Goal: Transaction & Acquisition: Purchase product/service

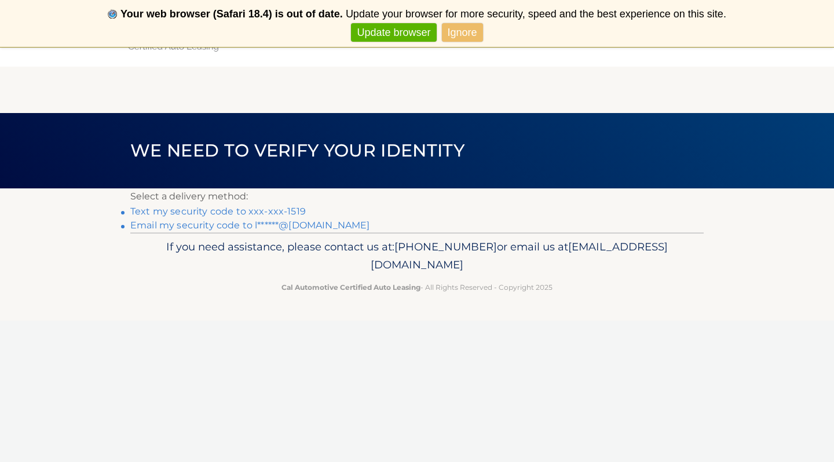
click at [198, 226] on link "Email my security code to l******@[DOMAIN_NAME]" at bounding box center [250, 224] width 240 height 11
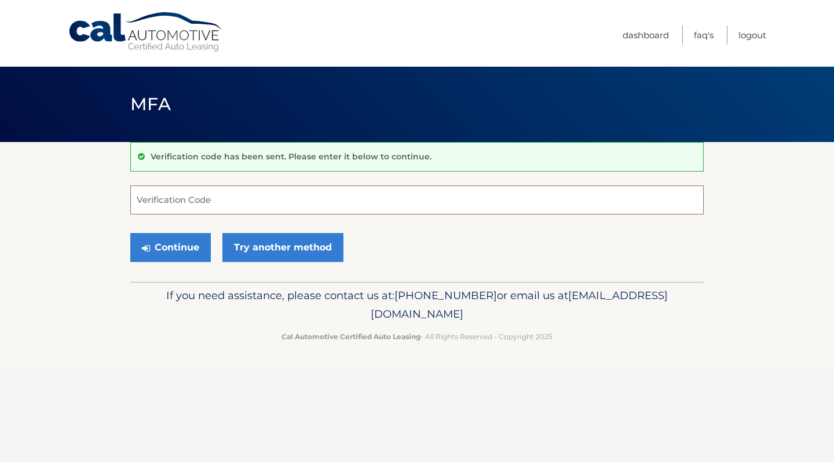
click at [192, 203] on input "Verification Code" at bounding box center [416, 199] width 573 height 29
type input "325978"
click at [170, 247] on button "Continue" at bounding box center [170, 247] width 81 height 29
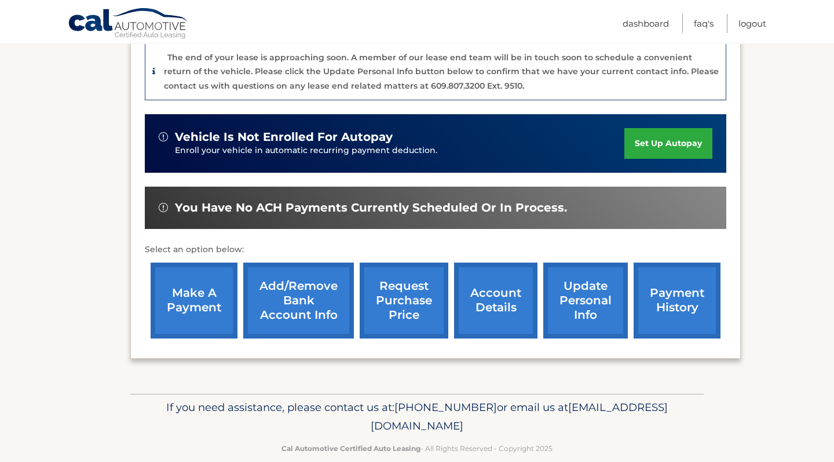
scroll to position [308, 0]
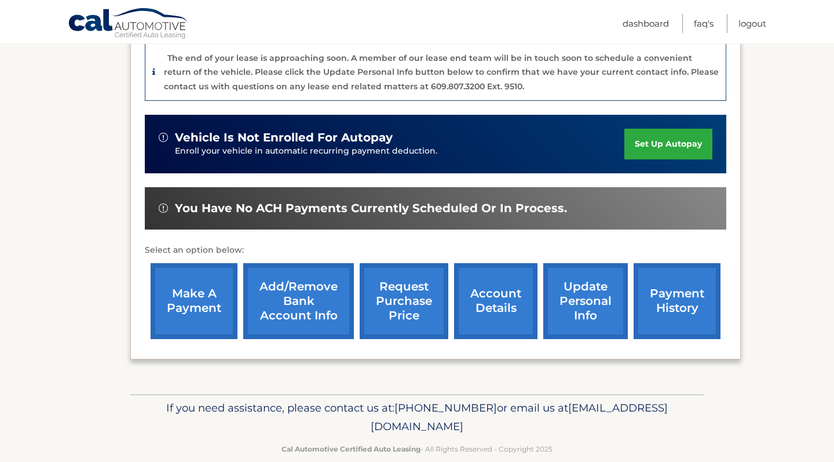
click at [199, 283] on link "make a payment" at bounding box center [194, 301] width 87 height 76
click at [186, 286] on link "make a payment" at bounding box center [194, 301] width 87 height 76
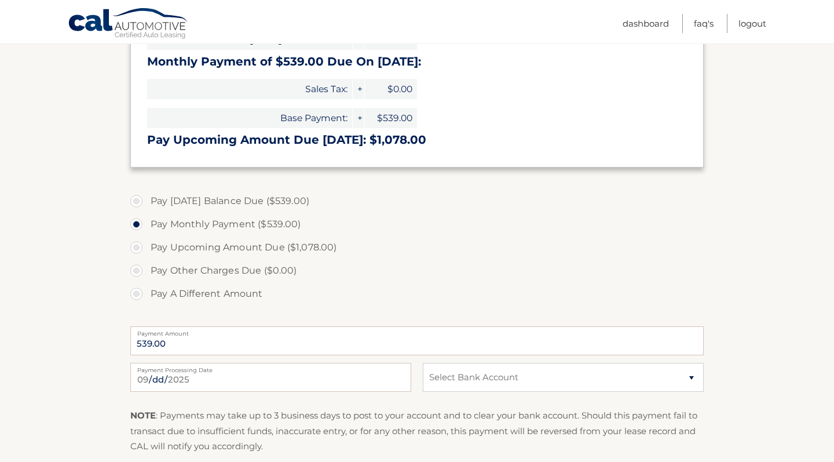
scroll to position [269, 0]
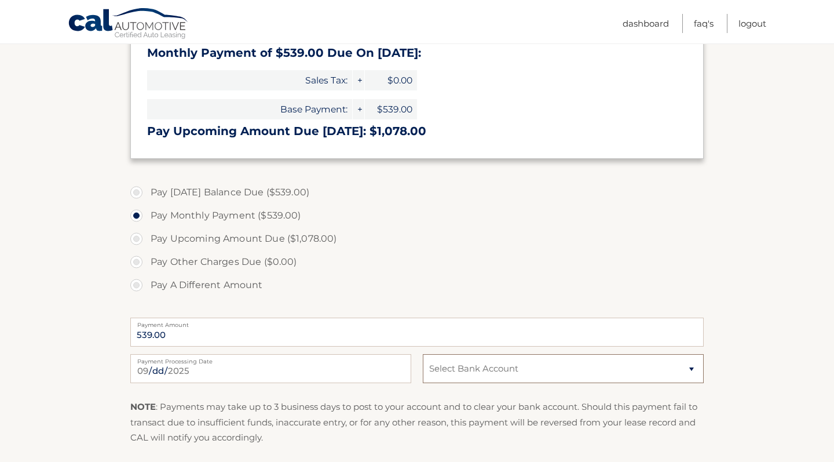
select select "ZDc5MWQ0ZWUtMmIxOC00ZWFmLTkyZDMtM2E1OTgwNTlhYjcy"
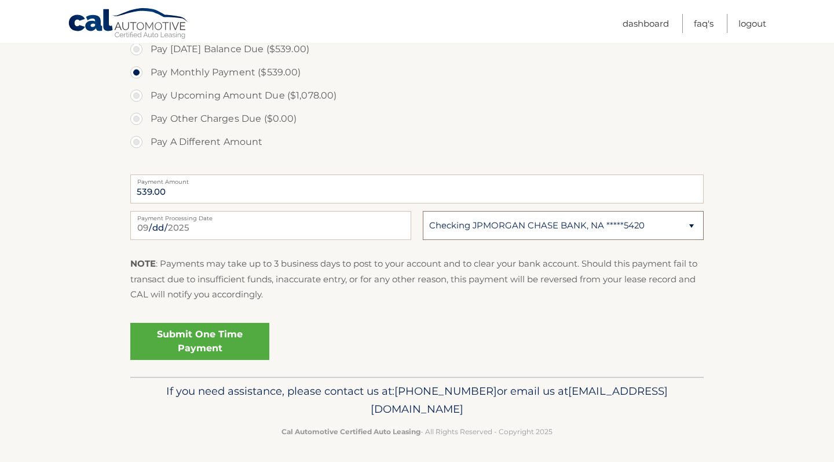
scroll to position [412, 0]
click at [220, 344] on link "Submit One Time Payment" at bounding box center [199, 341] width 139 height 37
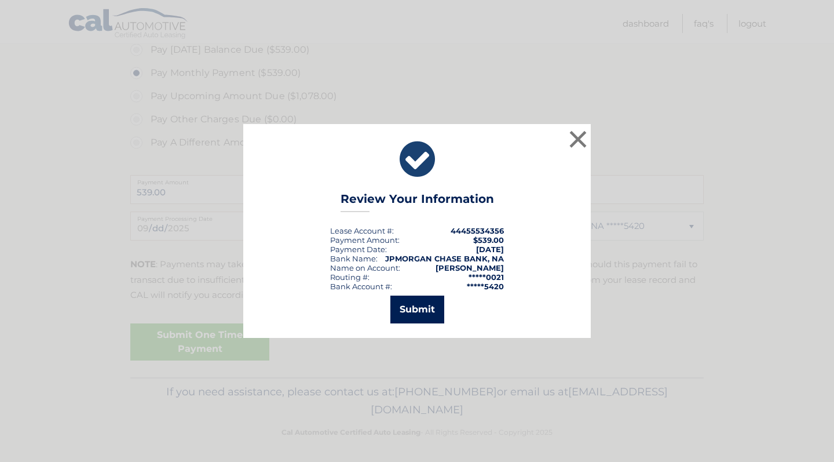
click at [424, 308] on button "Submit" at bounding box center [417, 309] width 54 height 28
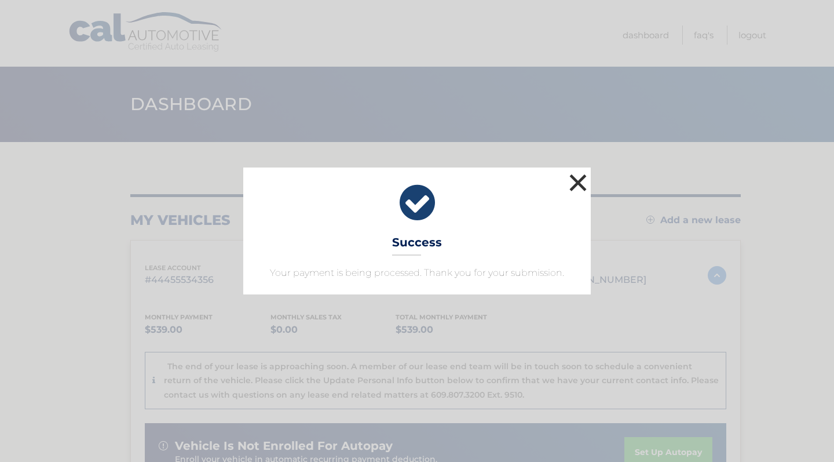
click at [580, 180] on button "×" at bounding box center [577, 182] width 23 height 23
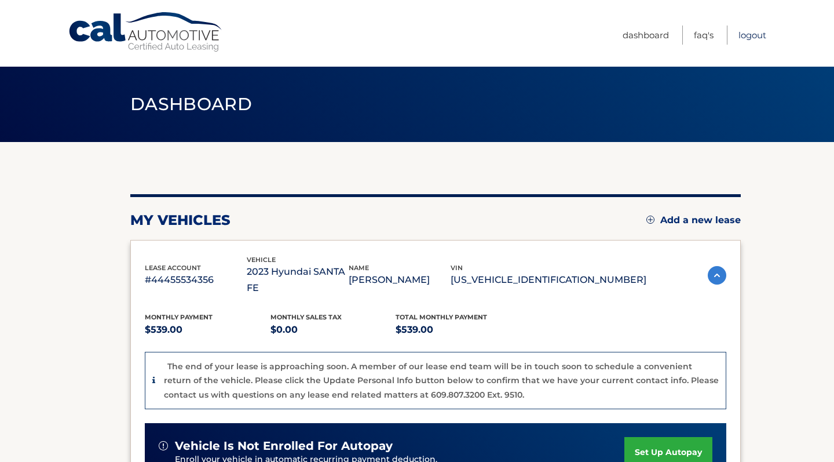
click at [756, 34] on link "Logout" at bounding box center [752, 34] width 28 height 19
